Goal: Information Seeking & Learning: Find specific fact

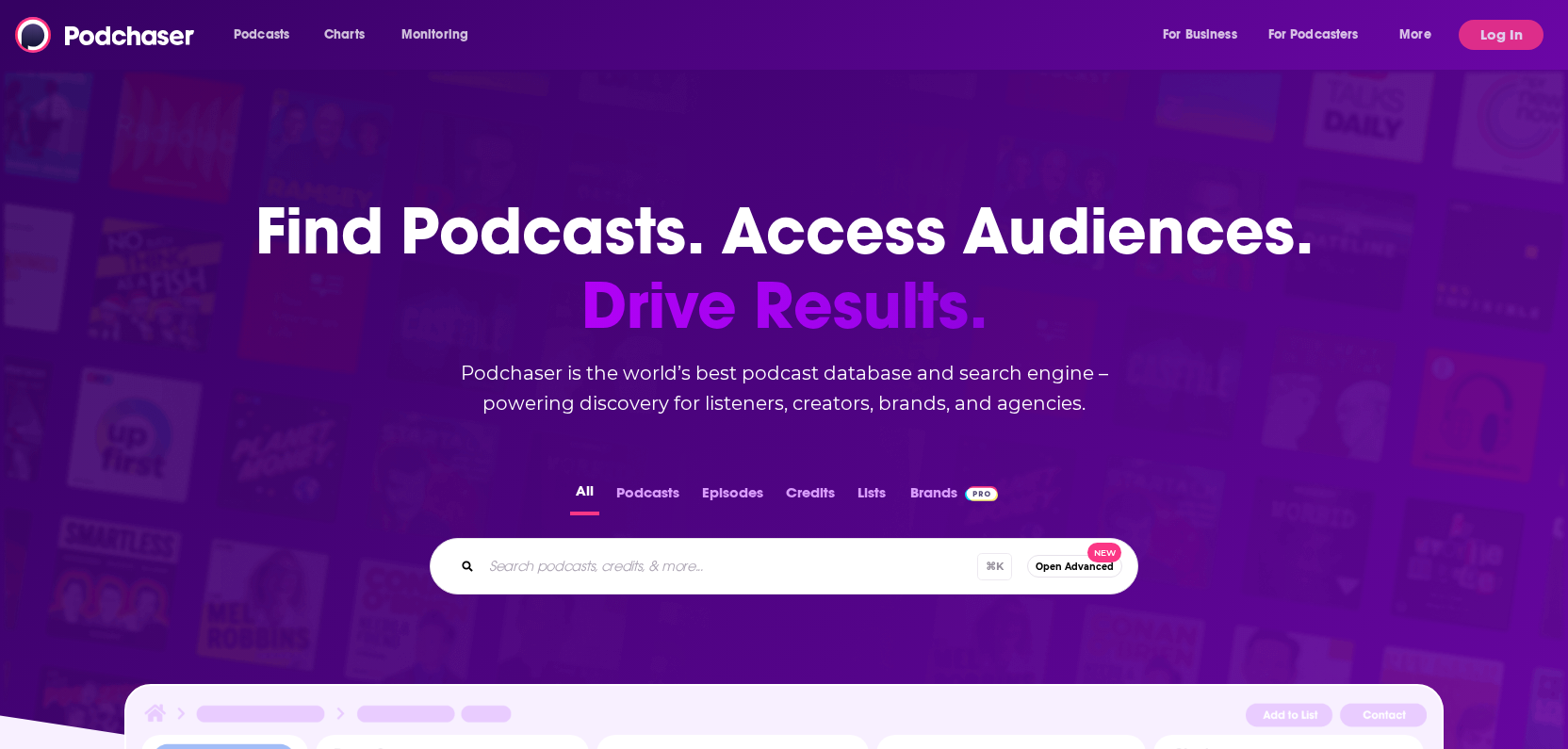
click at [1499, 37] on button "Log In" at bounding box center [1500, 35] width 85 height 30
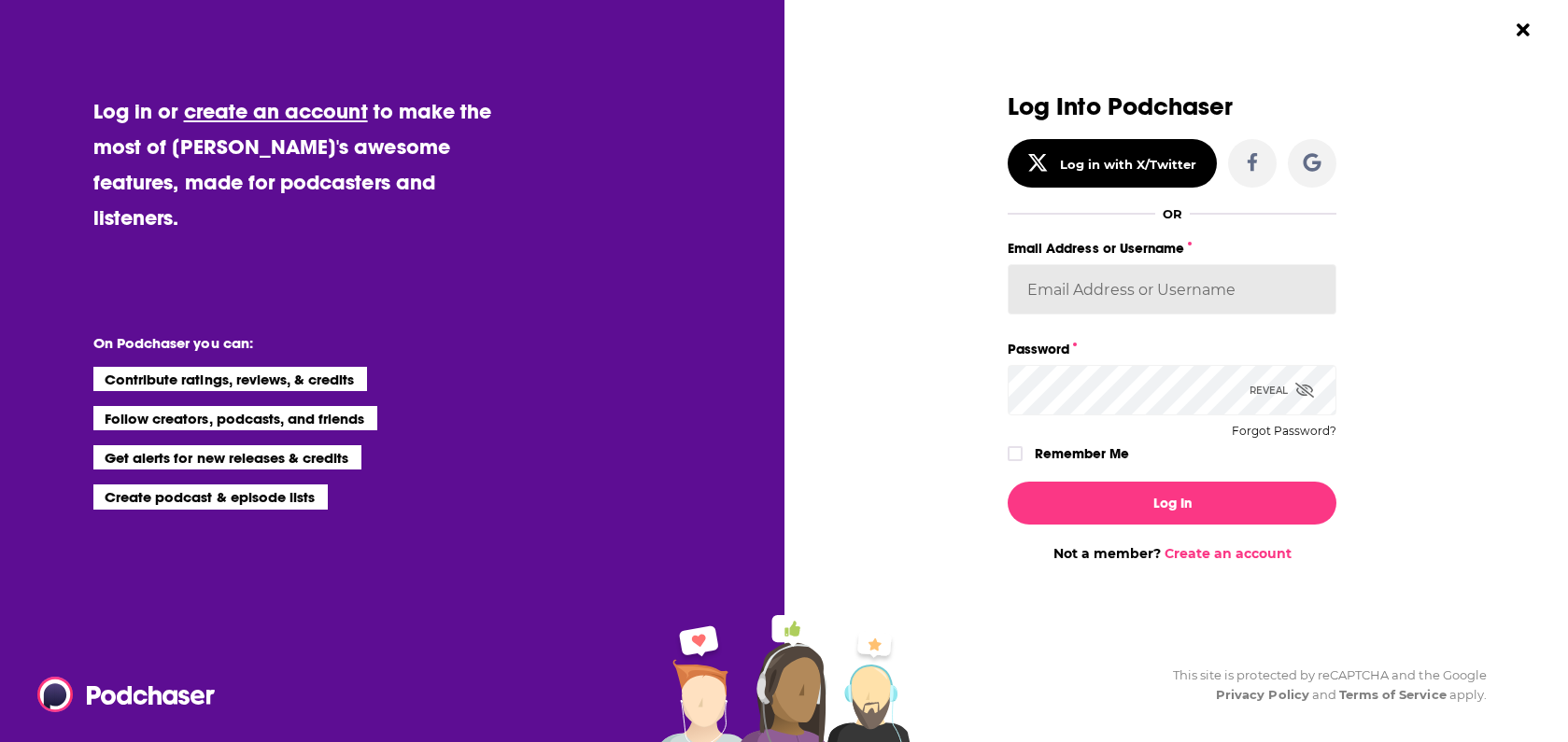
type input "kate_johnson@blastmedia.com"
click at [1050, 457] on label "Remember Me" at bounding box center [1082, 453] width 95 height 24
click at [1021, 462] on input "rememberMe" at bounding box center [1015, 462] width 11 height 0
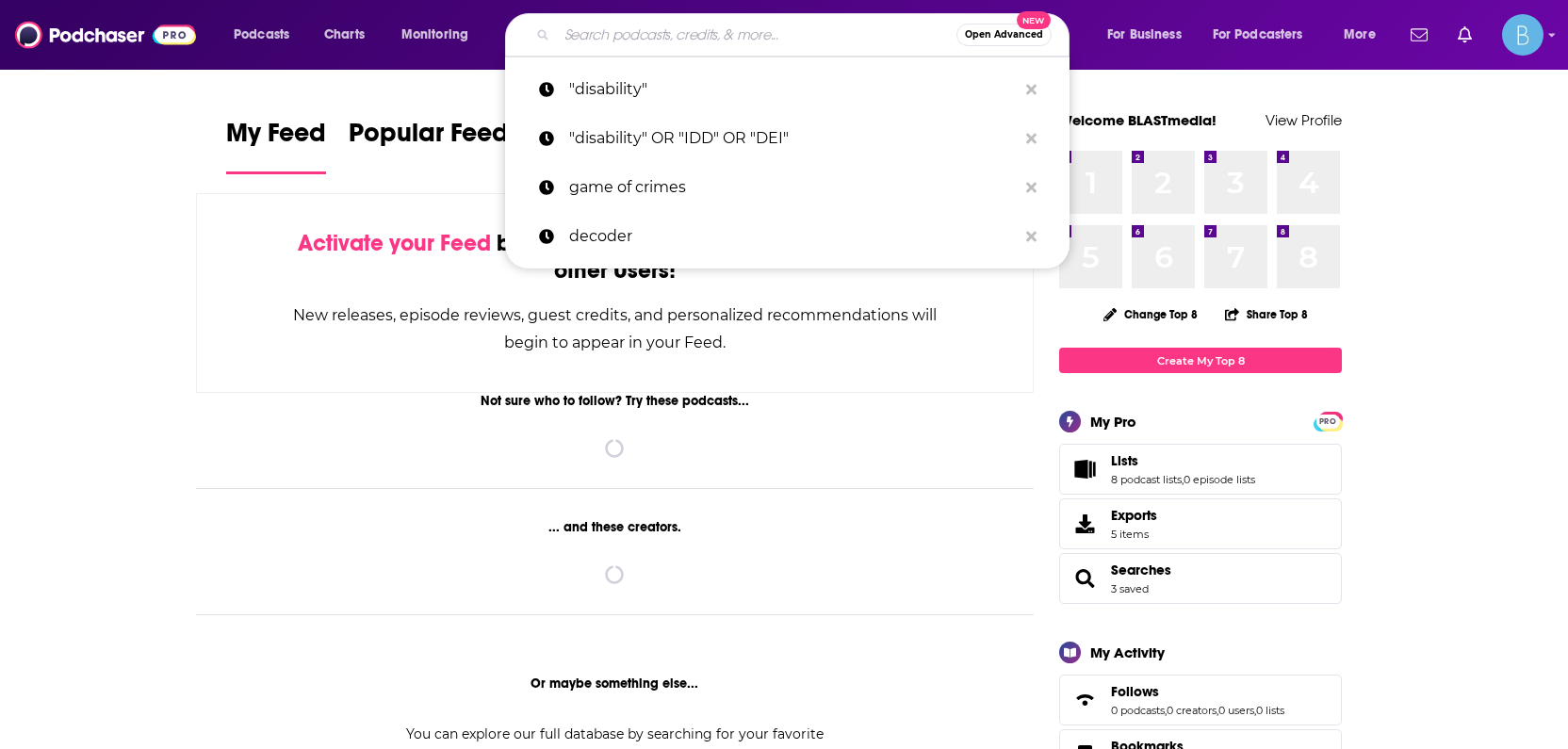
click at [619, 46] on input "Search podcasts, credits, & more..." at bounding box center [756, 35] width 399 height 30
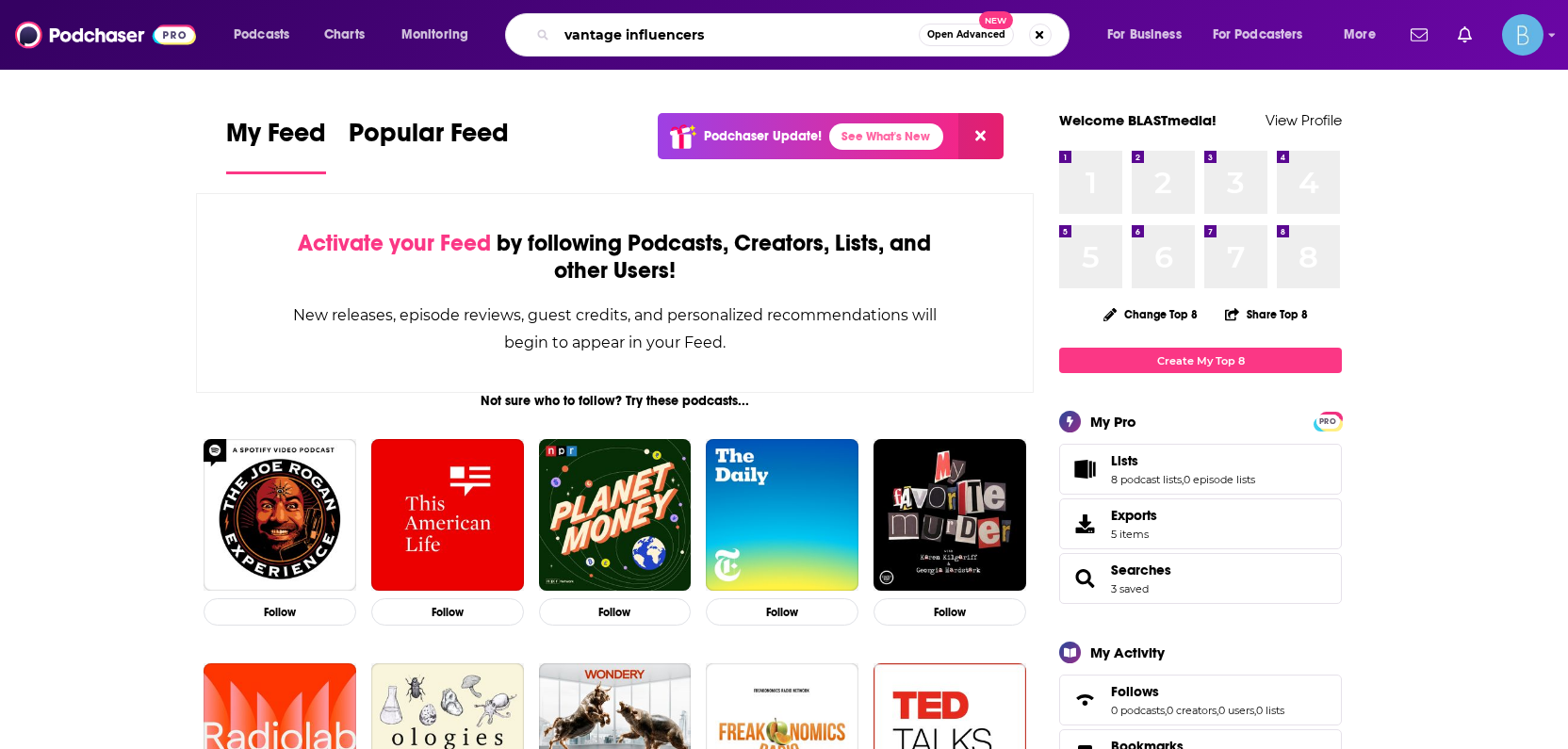
type input "vantage influencers"
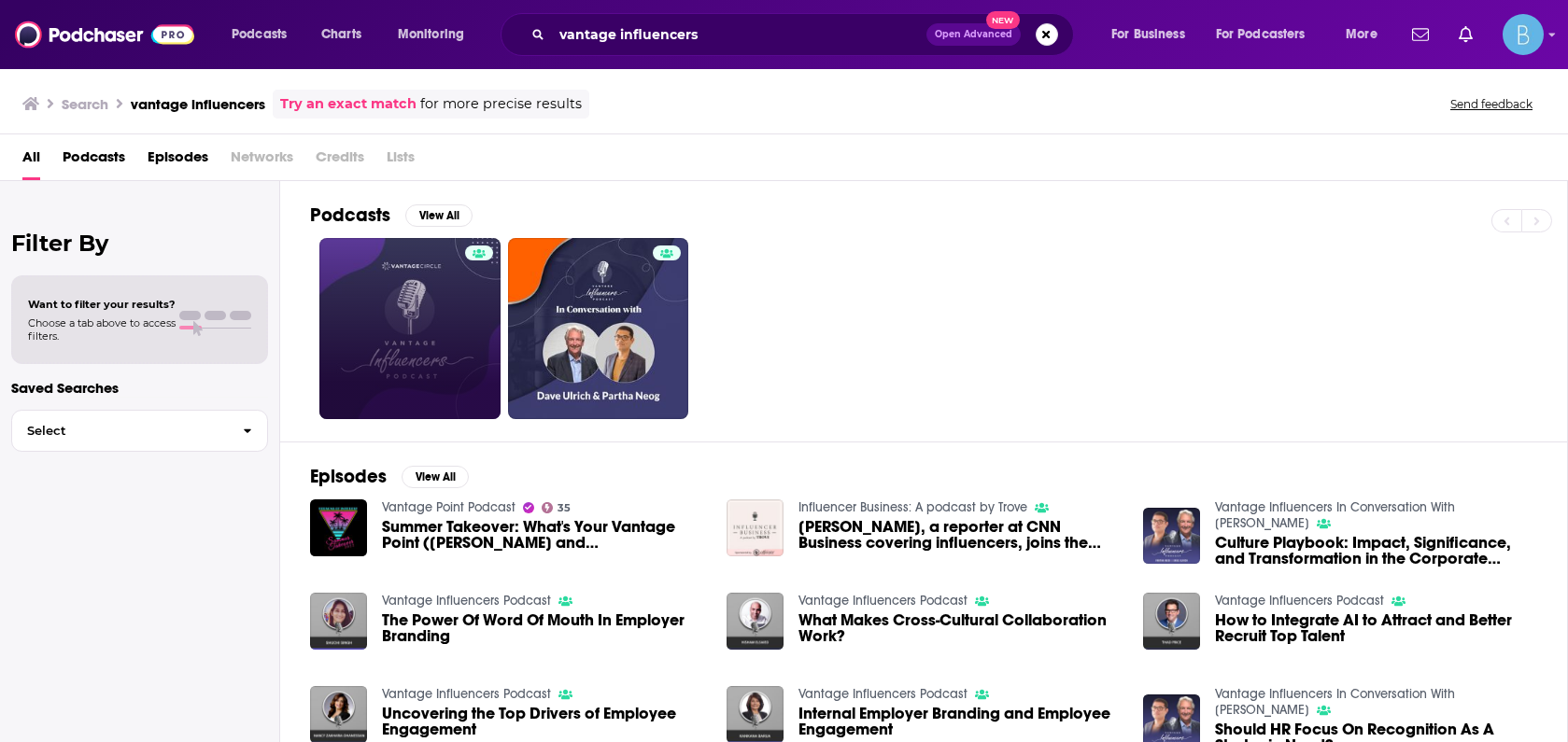
drag, startPoint x: 0, startPoint y: 0, endPoint x: 443, endPoint y: 305, distance: 537.8
click at [443, 305] on link at bounding box center [409, 328] width 181 height 181
